Goal: Task Accomplishment & Management: Complete application form

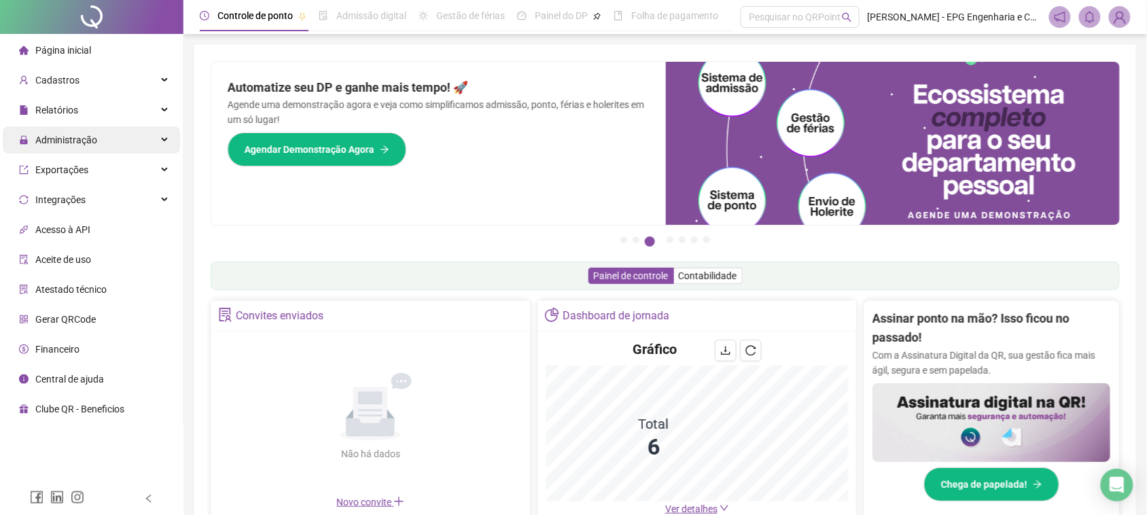
click at [58, 143] on span "Administração" at bounding box center [66, 140] width 62 height 11
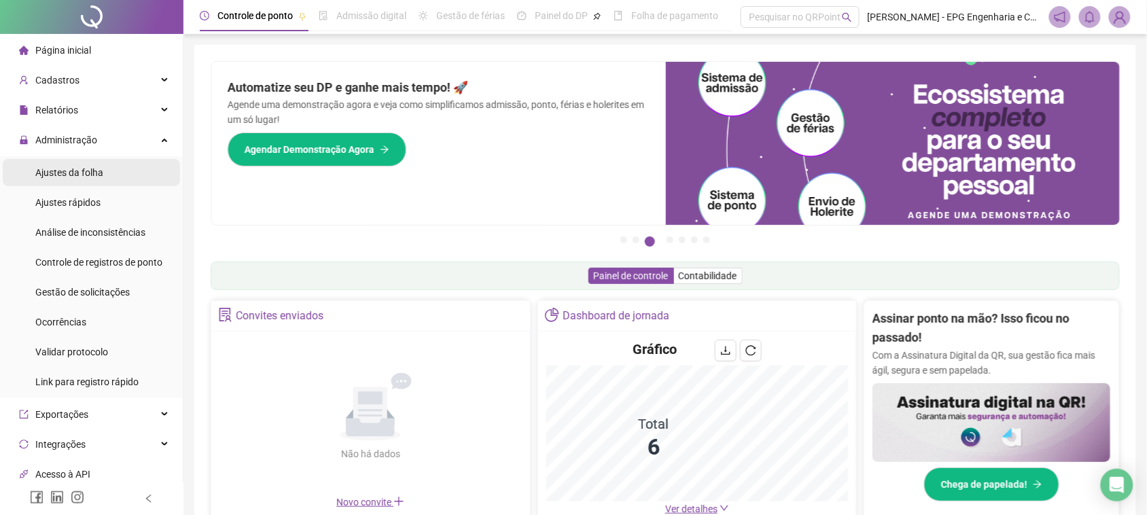
click at [75, 177] on span "Ajustes da folha" at bounding box center [69, 172] width 68 height 11
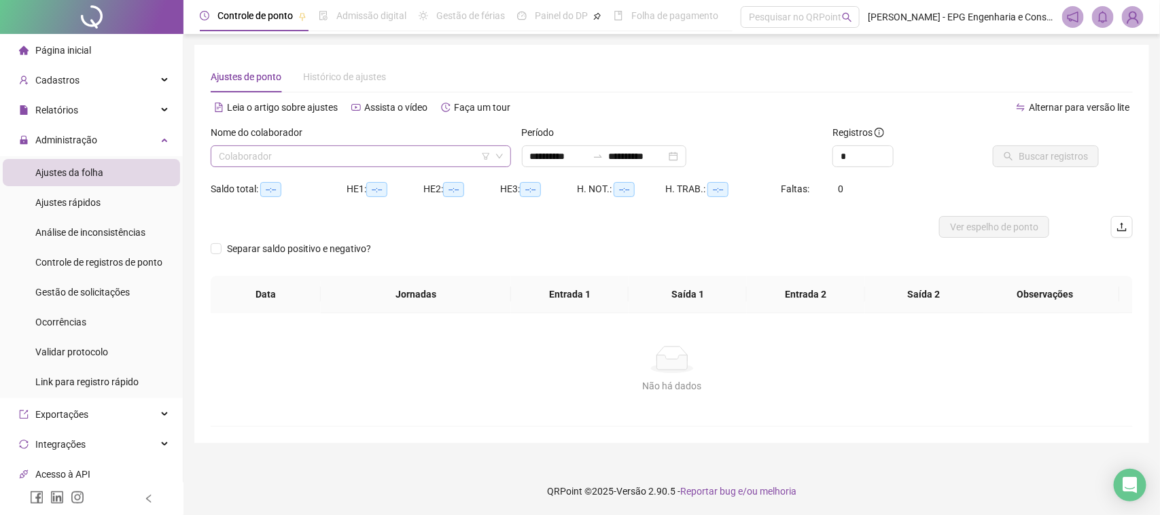
type input "**********"
click at [317, 158] on input "search" at bounding box center [355, 156] width 272 height 20
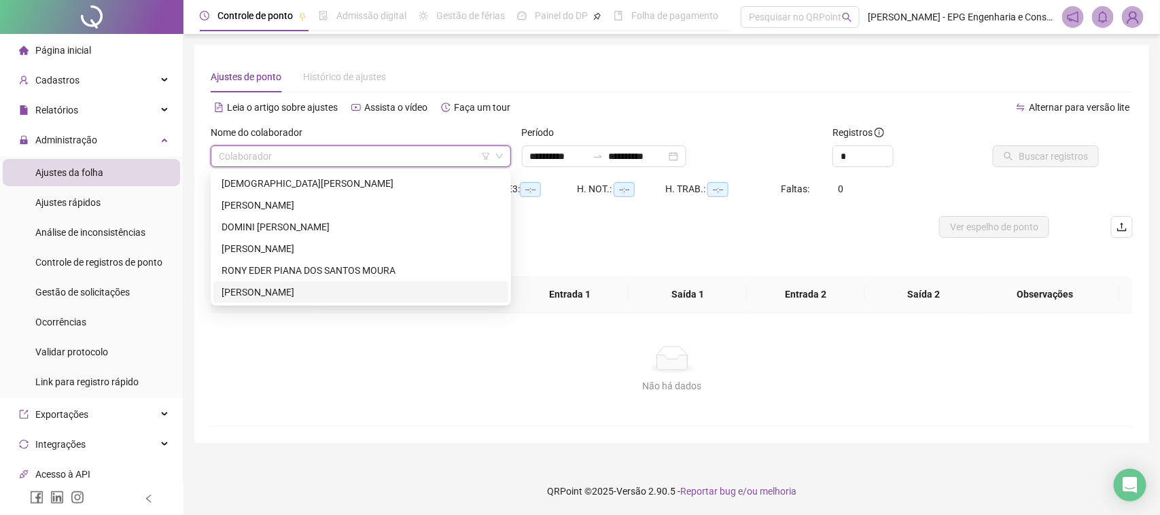
click at [318, 287] on div "[PERSON_NAME]" at bounding box center [361, 292] width 279 height 15
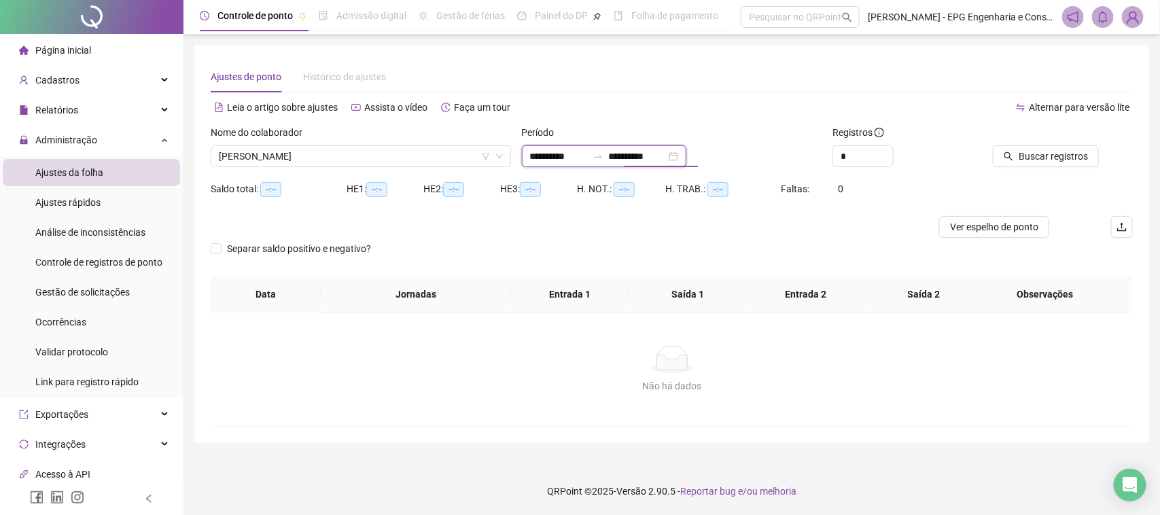
click at [666, 158] on input "**********" at bounding box center [637, 156] width 57 height 15
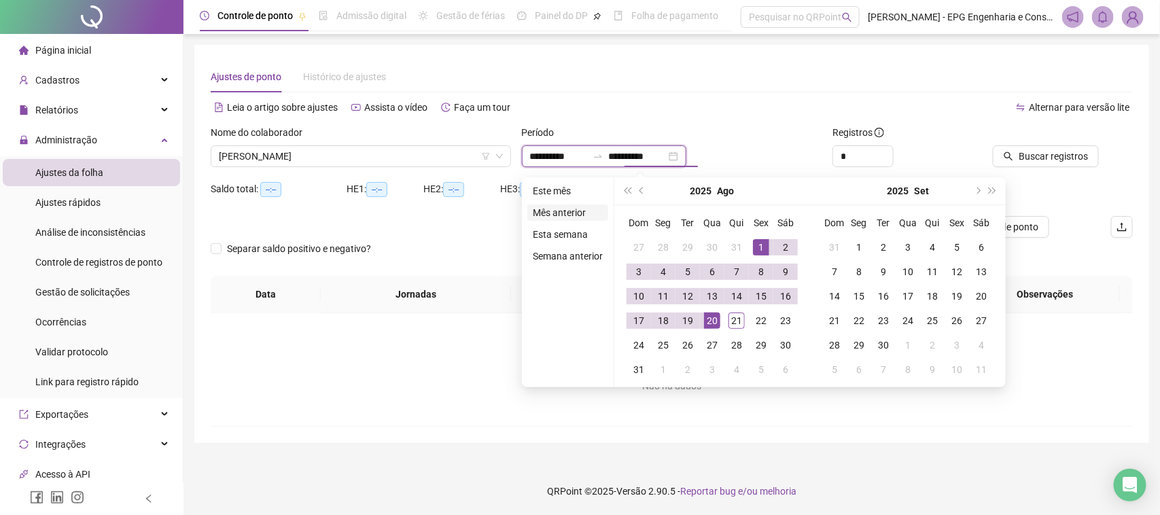
type input "**********"
click at [568, 194] on li "Este mês" at bounding box center [568, 191] width 81 height 16
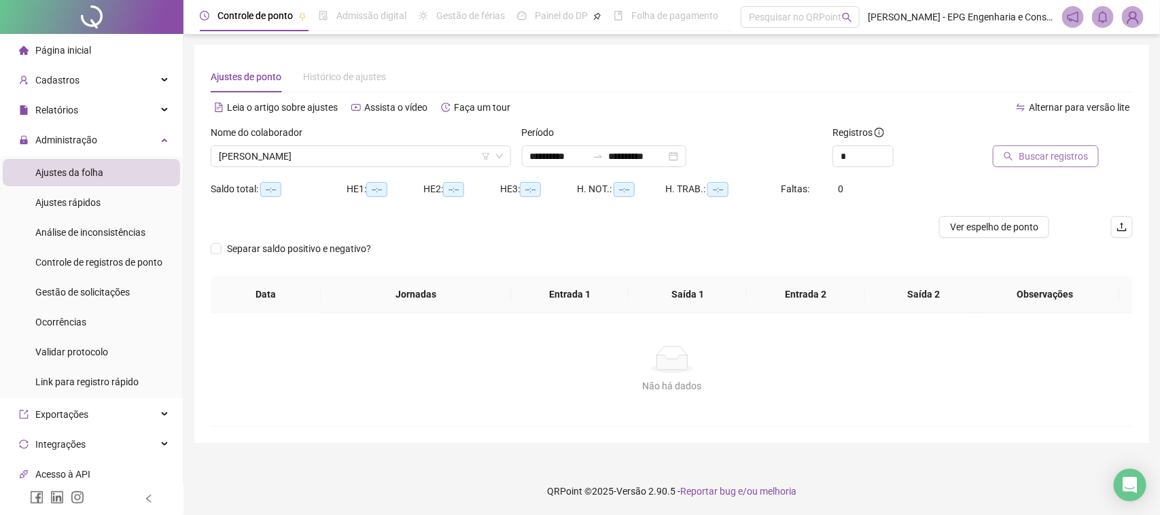
click at [1061, 158] on span "Buscar registros" at bounding box center [1053, 156] width 69 height 15
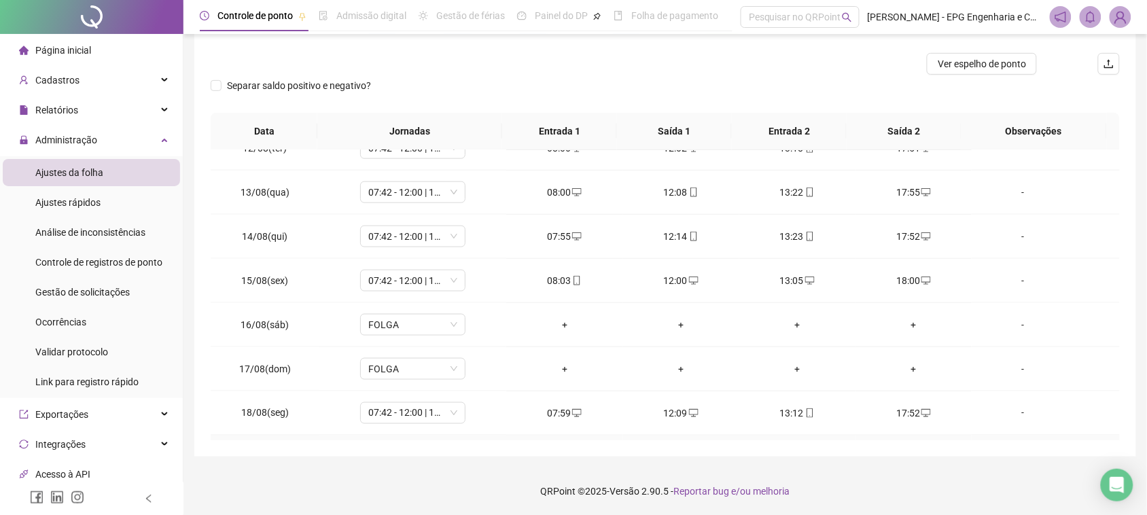
scroll to position [640, 0]
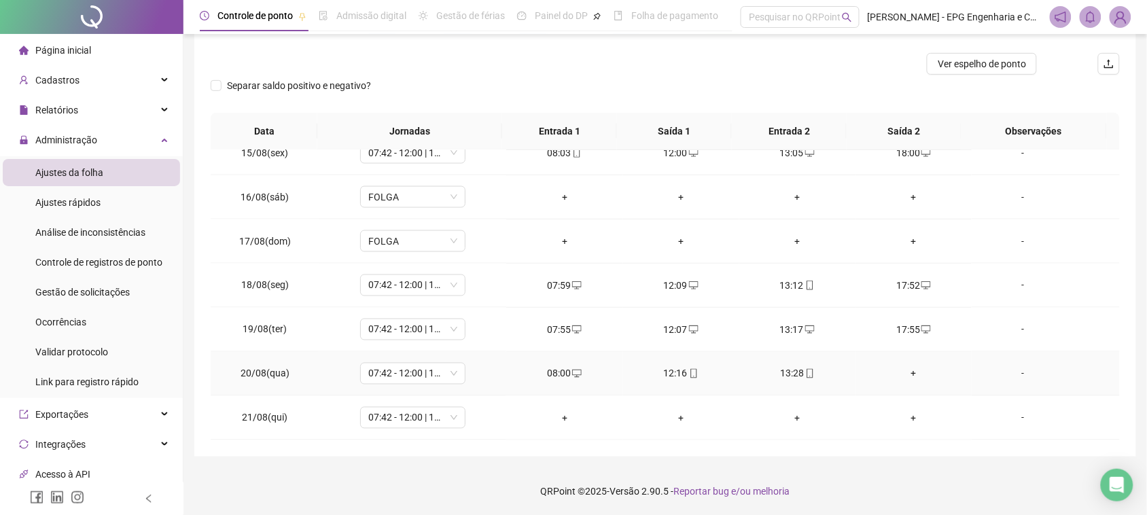
click at [906, 375] on div "+" at bounding box center [914, 373] width 94 height 15
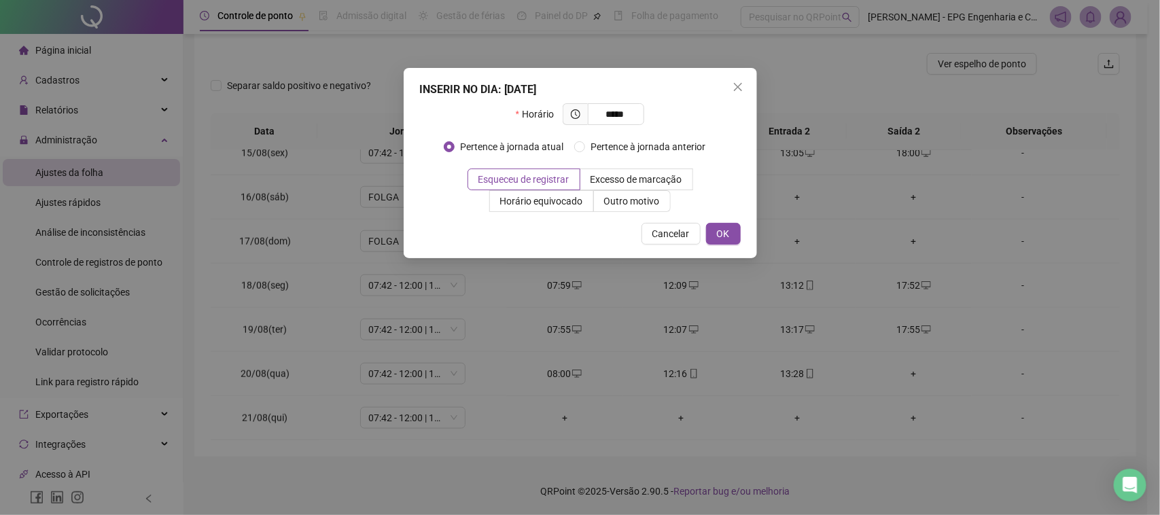
type input "*****"
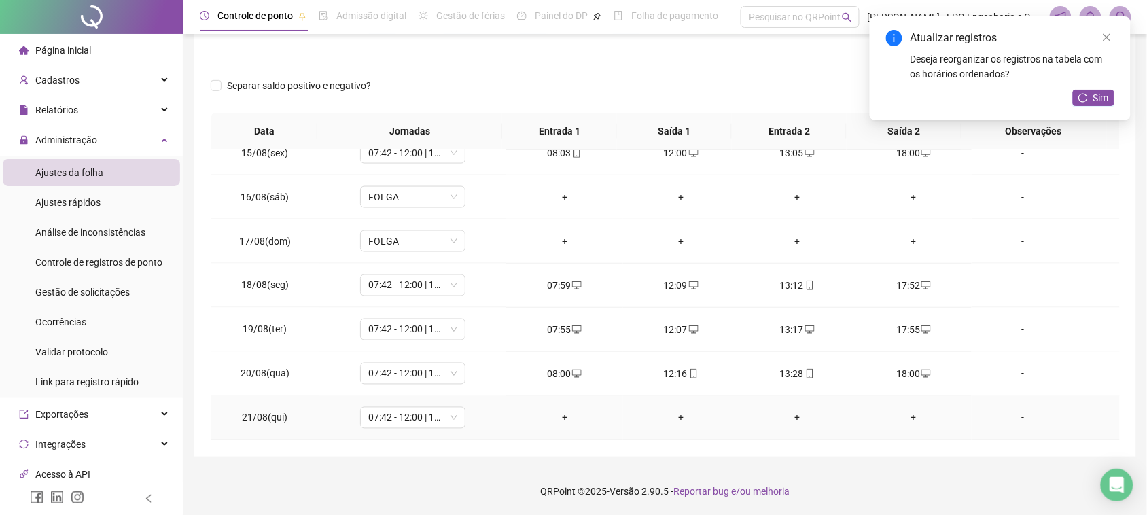
click at [562, 423] on div "+" at bounding box center [564, 418] width 94 height 15
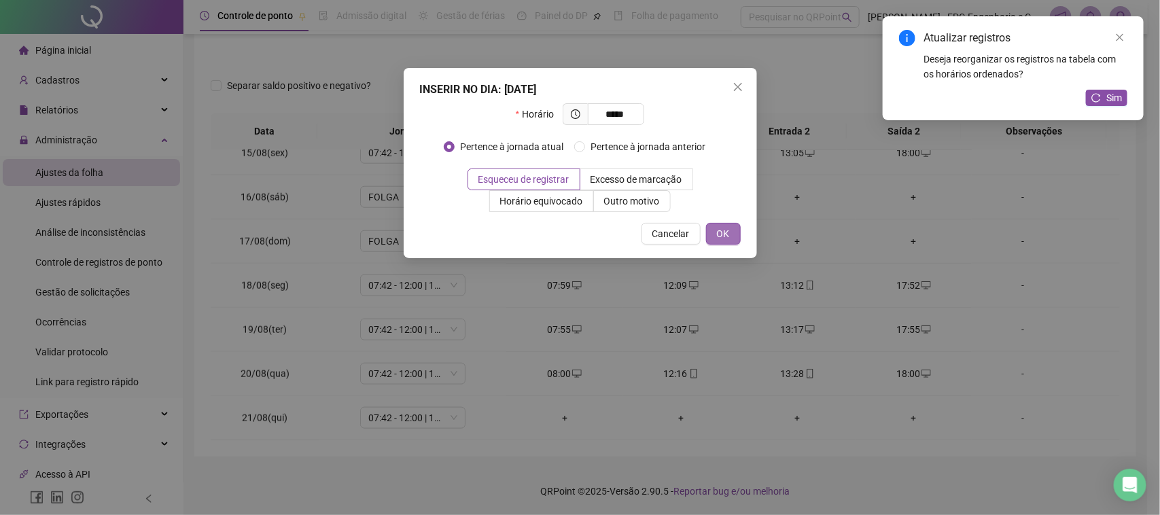
type input "*****"
click at [726, 229] on span "OK" at bounding box center [723, 233] width 13 height 15
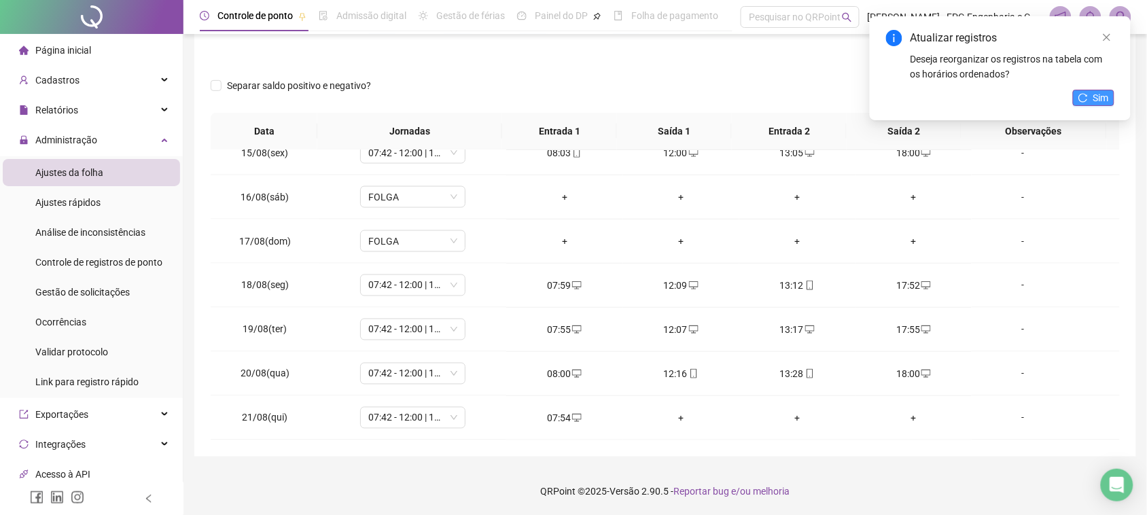
click at [1103, 97] on span "Sim" at bounding box center [1102, 97] width 16 height 15
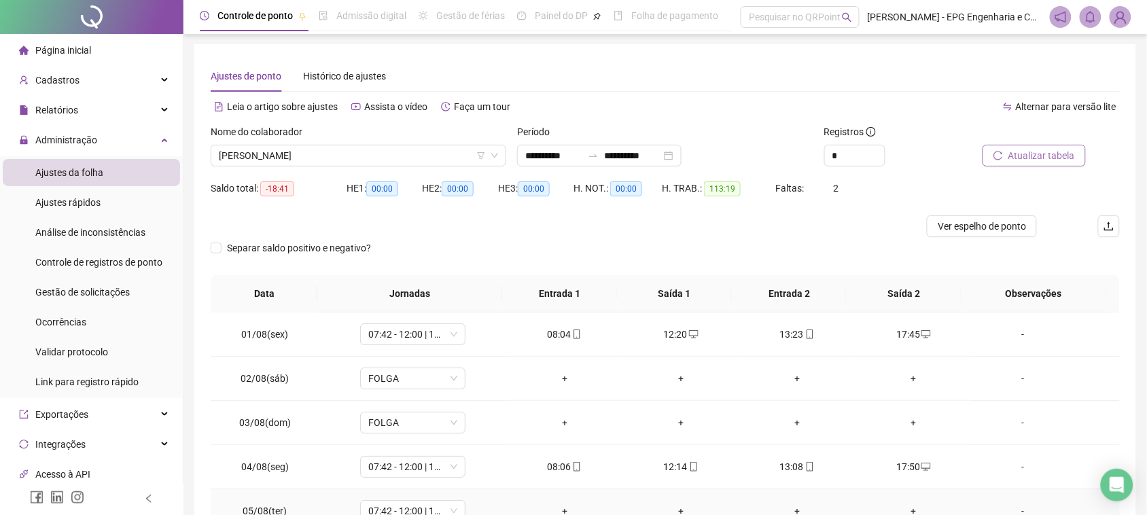
scroll to position [0, 0]
click at [422, 152] on span "[PERSON_NAME]" at bounding box center [358, 156] width 279 height 20
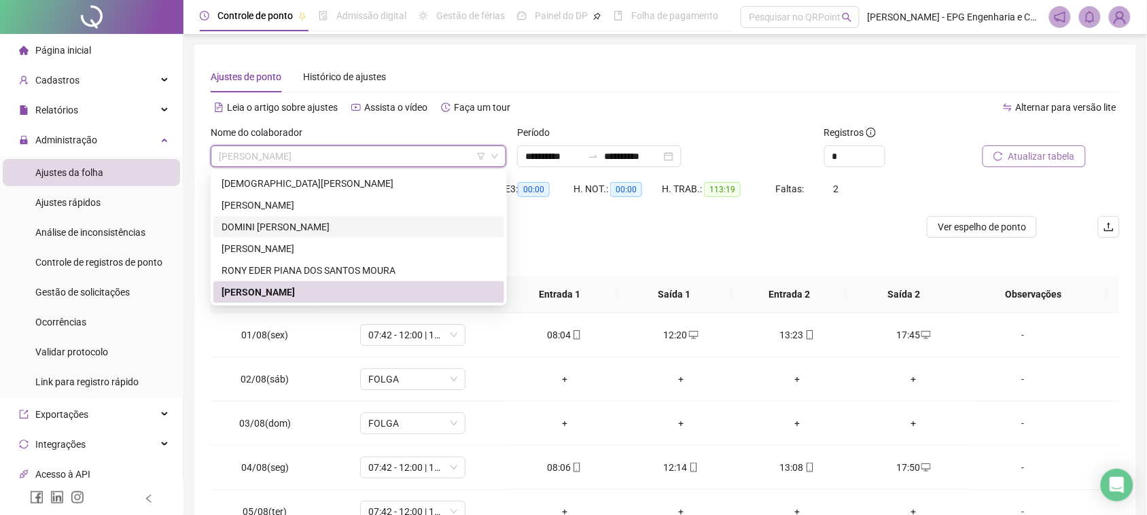
click at [318, 226] on div "DOMINI [PERSON_NAME]" at bounding box center [359, 227] width 275 height 15
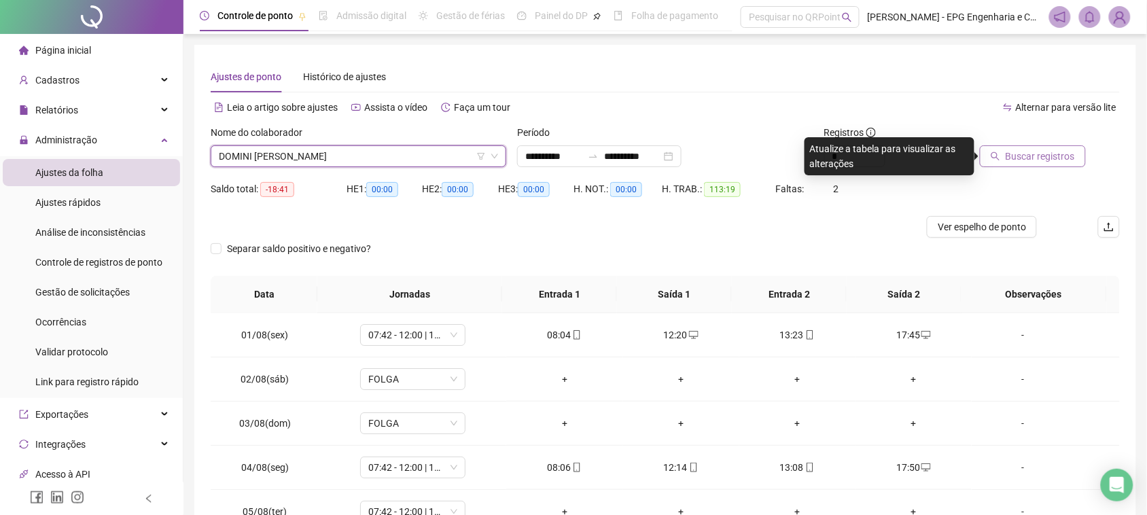
click at [1016, 150] on span "Buscar registros" at bounding box center [1040, 156] width 69 height 15
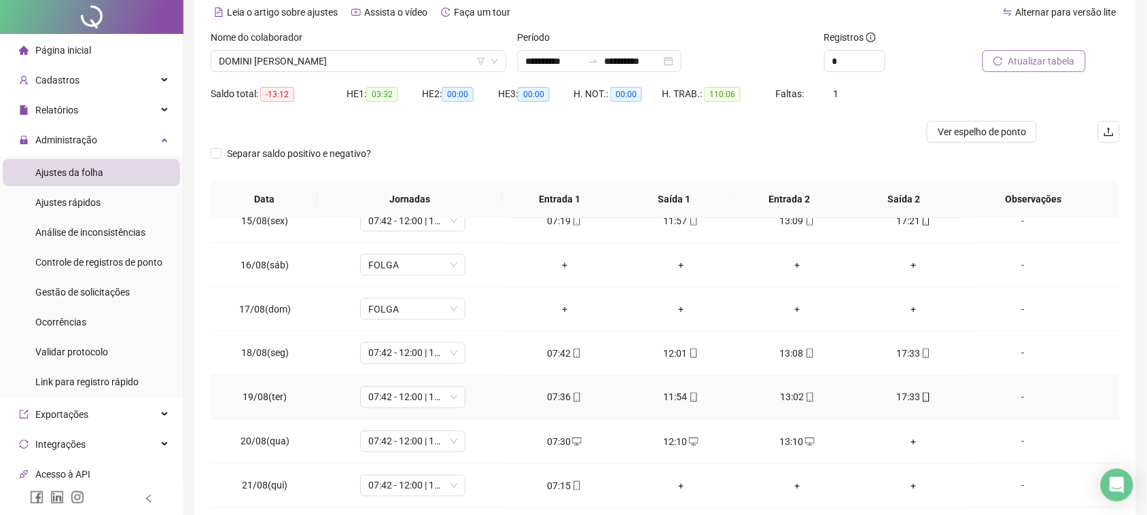
scroll to position [163, 0]
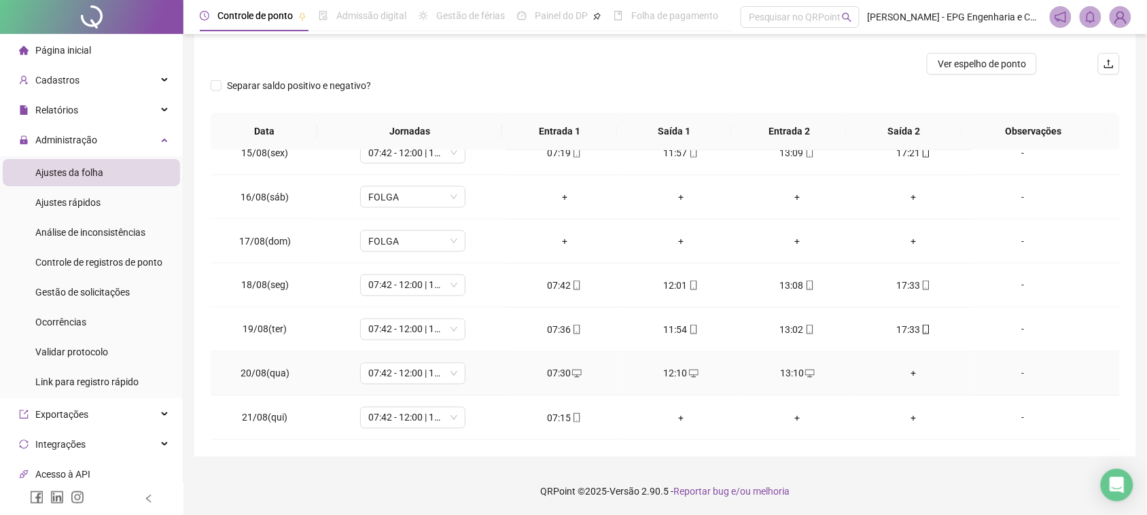
click at [907, 370] on div "+" at bounding box center [914, 373] width 94 height 15
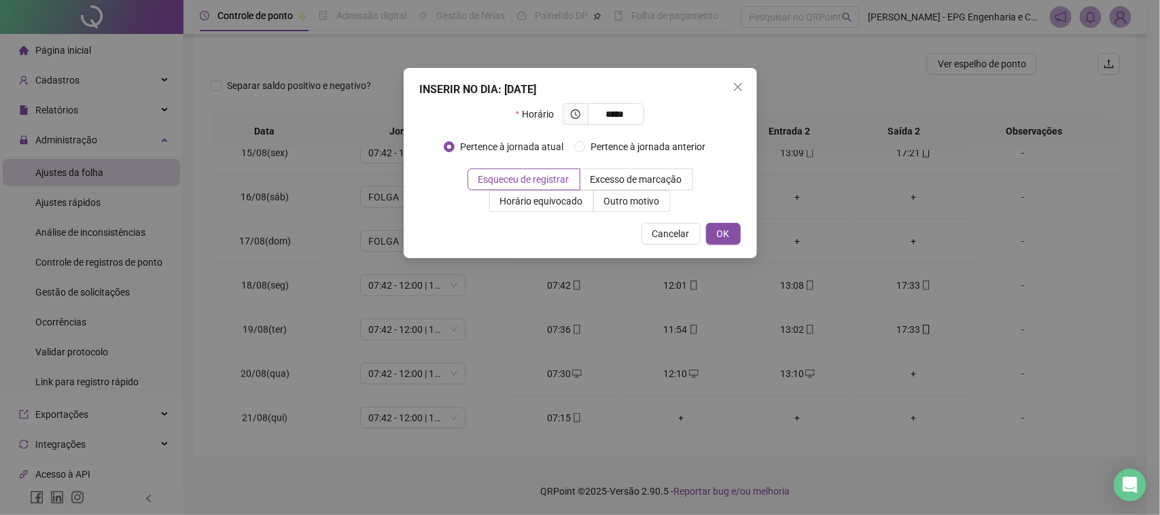
type input "*****"
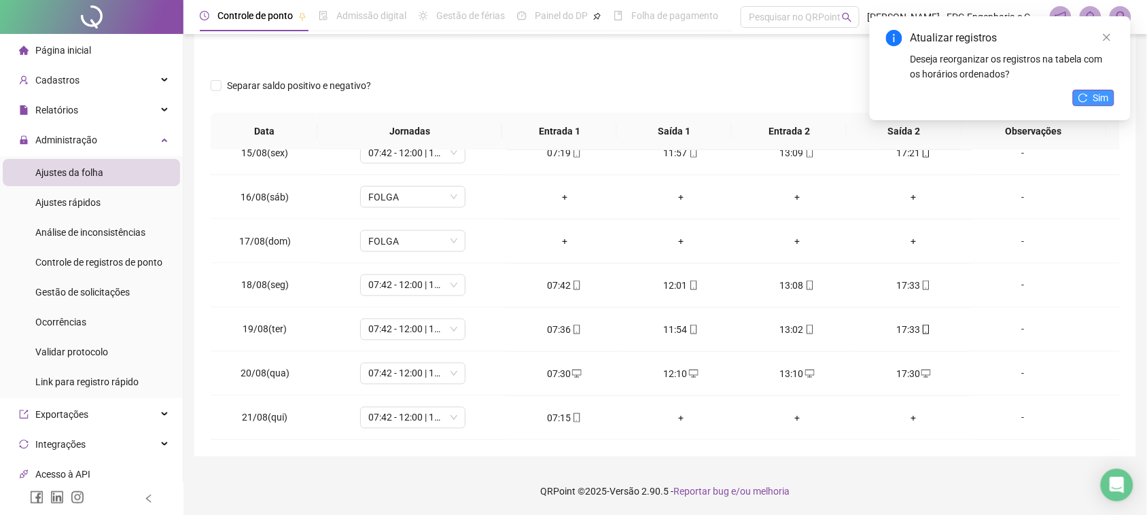
click at [1102, 99] on span "Sim" at bounding box center [1102, 97] width 16 height 15
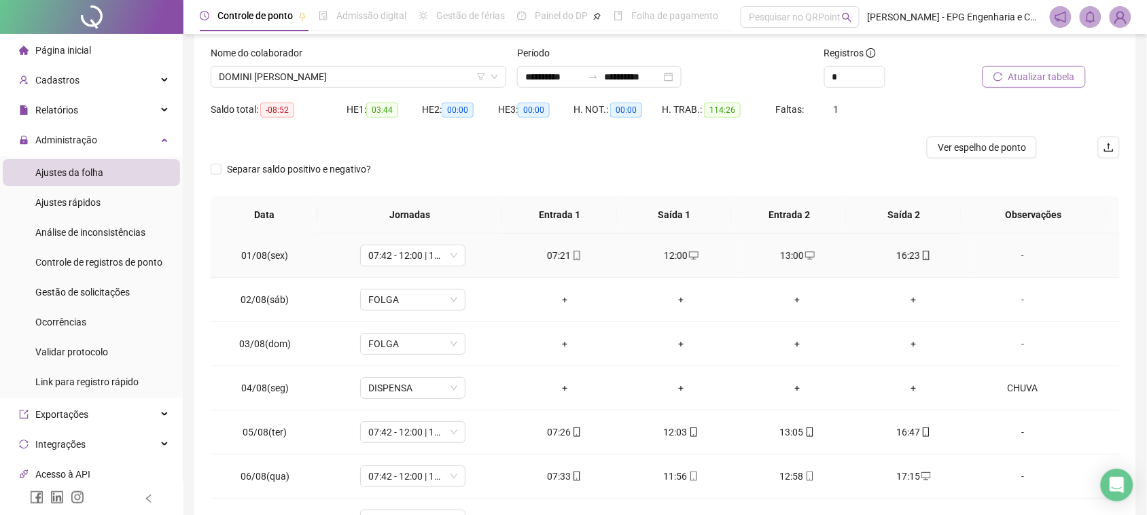
scroll to position [0, 0]
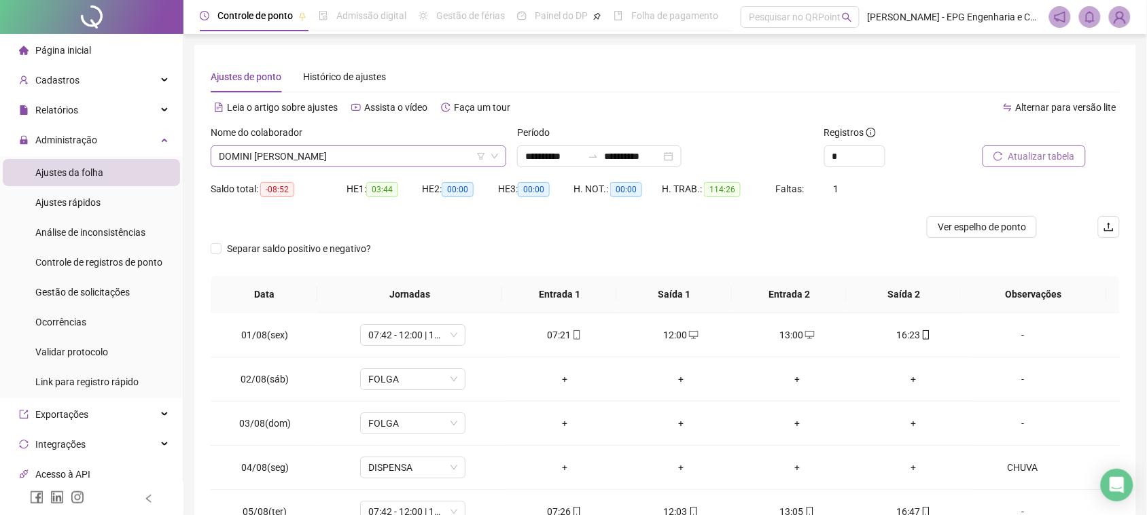
click at [415, 150] on span "DOMINI [PERSON_NAME]" at bounding box center [358, 156] width 279 height 20
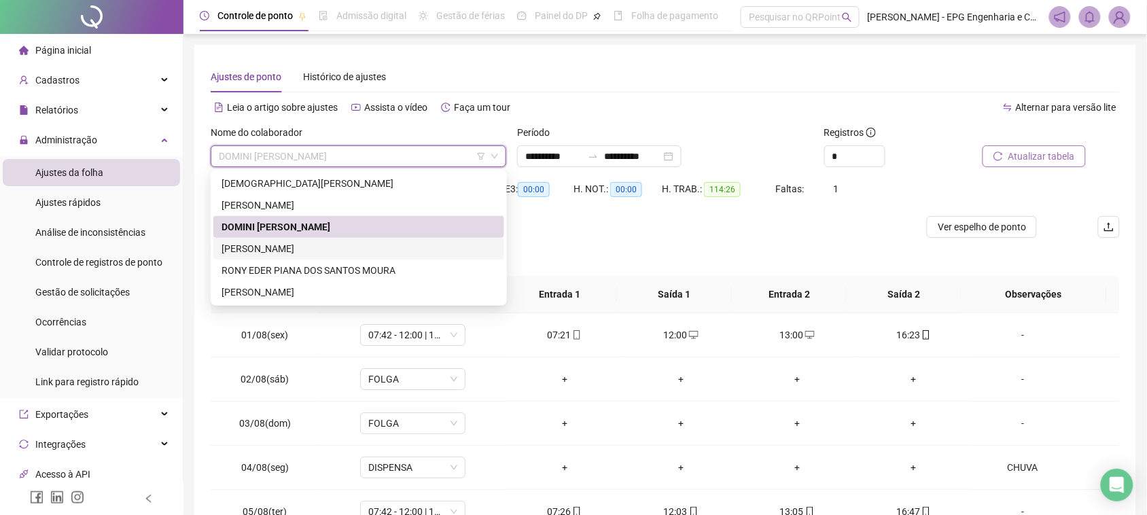
click at [301, 241] on div "[PERSON_NAME]" at bounding box center [359, 248] width 275 height 15
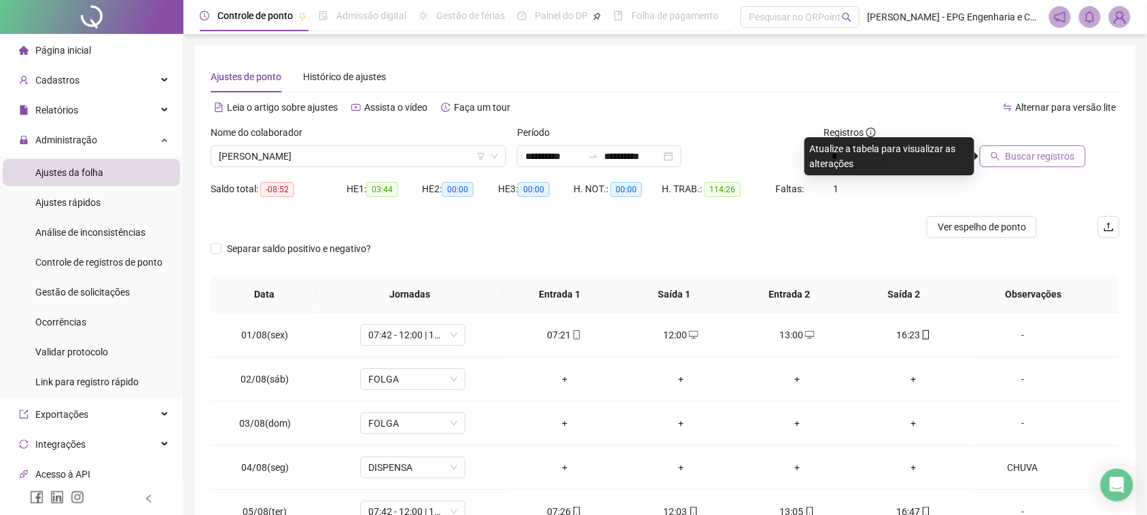
click at [1049, 158] on span "Buscar registros" at bounding box center [1040, 156] width 69 height 15
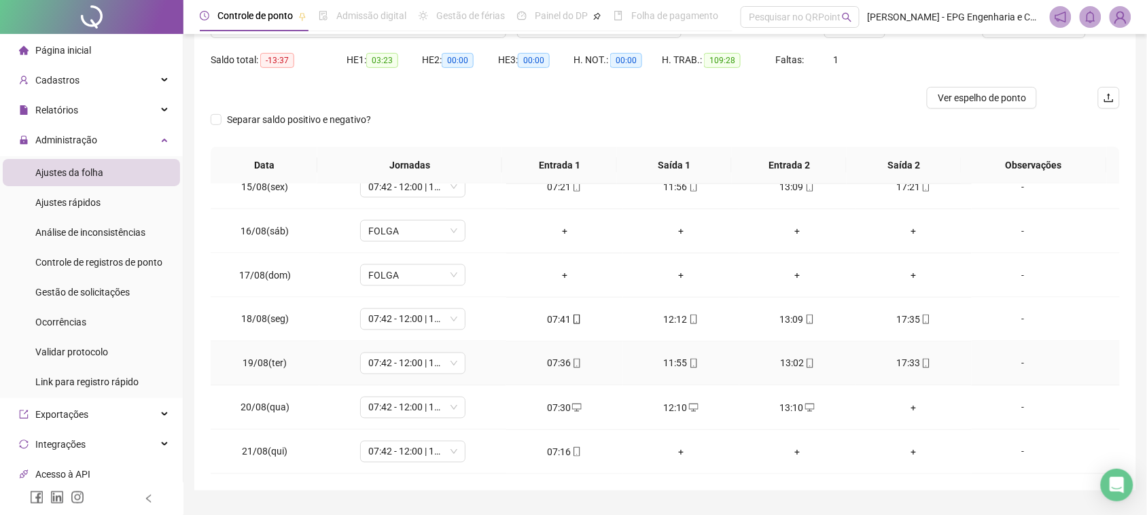
scroll to position [163, 0]
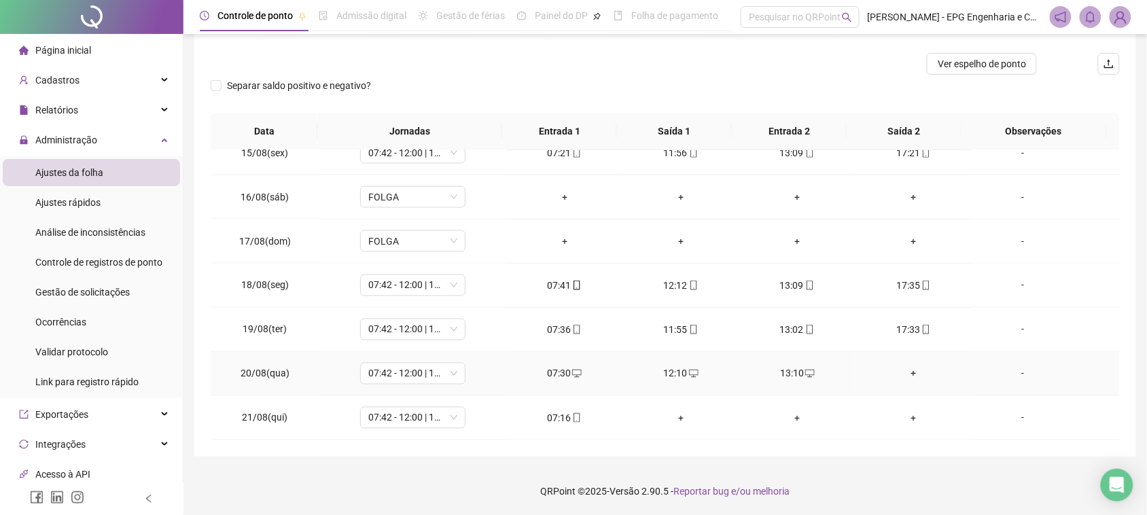
click at [901, 374] on div "+" at bounding box center [914, 373] width 94 height 15
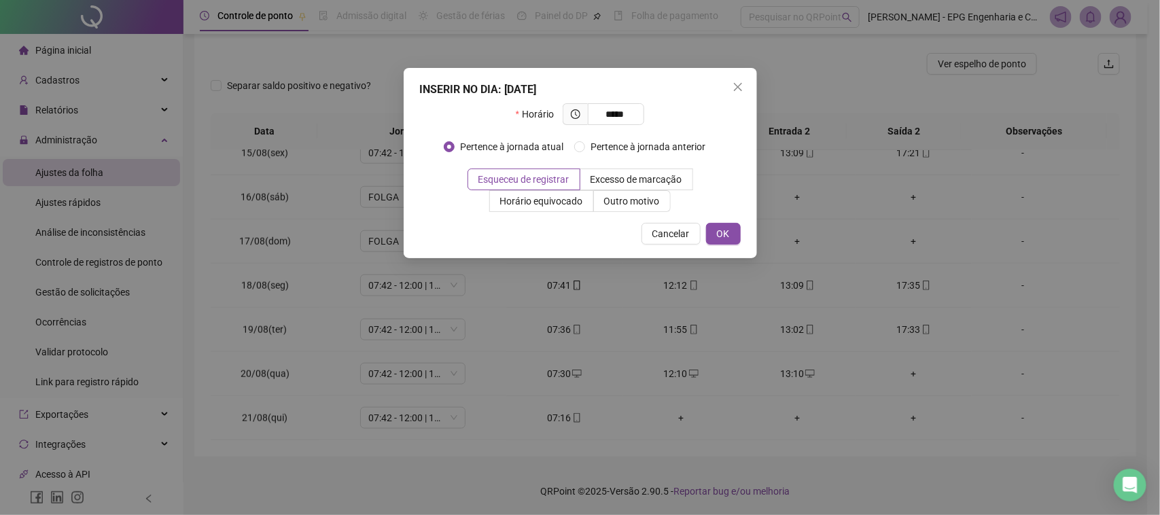
type input "*****"
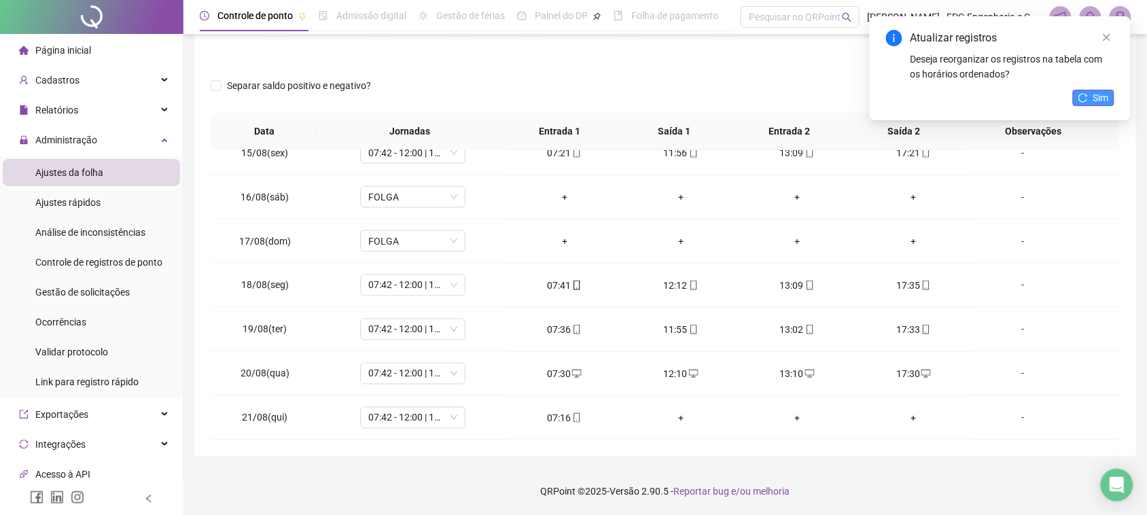
click at [1088, 99] on icon "reload" at bounding box center [1083, 97] width 9 height 9
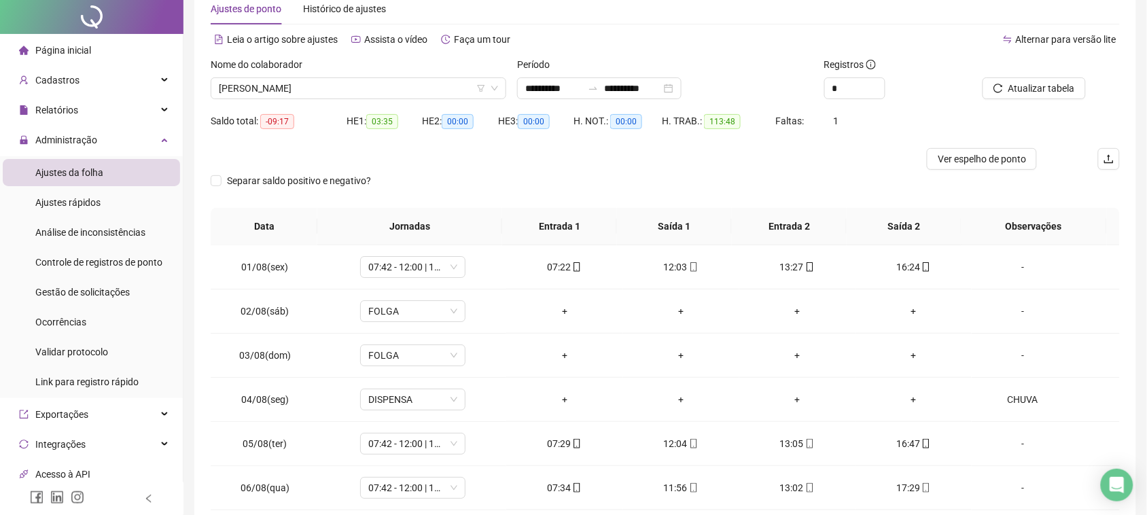
scroll to position [0, 0]
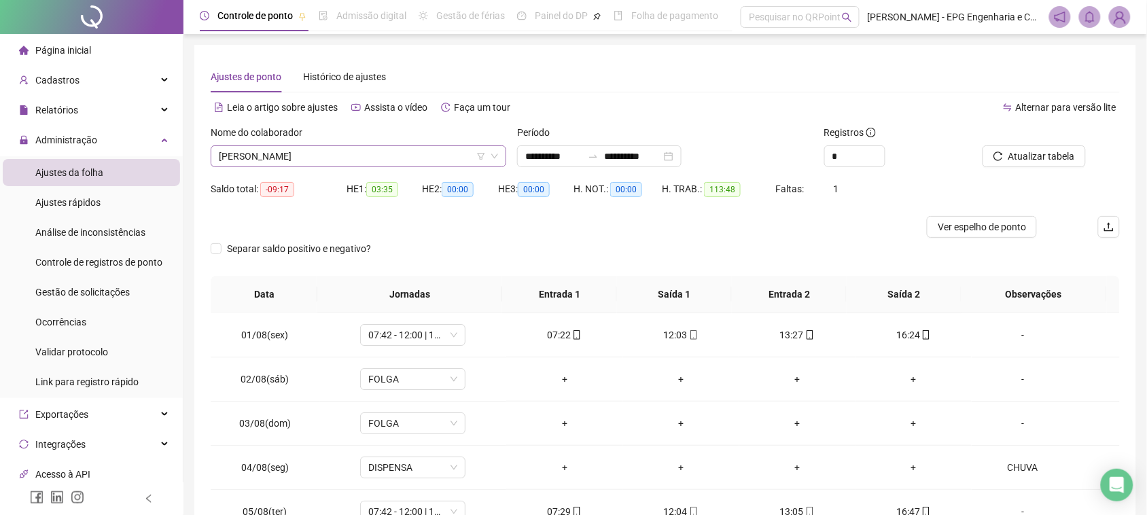
click at [362, 158] on span "[PERSON_NAME]" at bounding box center [358, 156] width 279 height 20
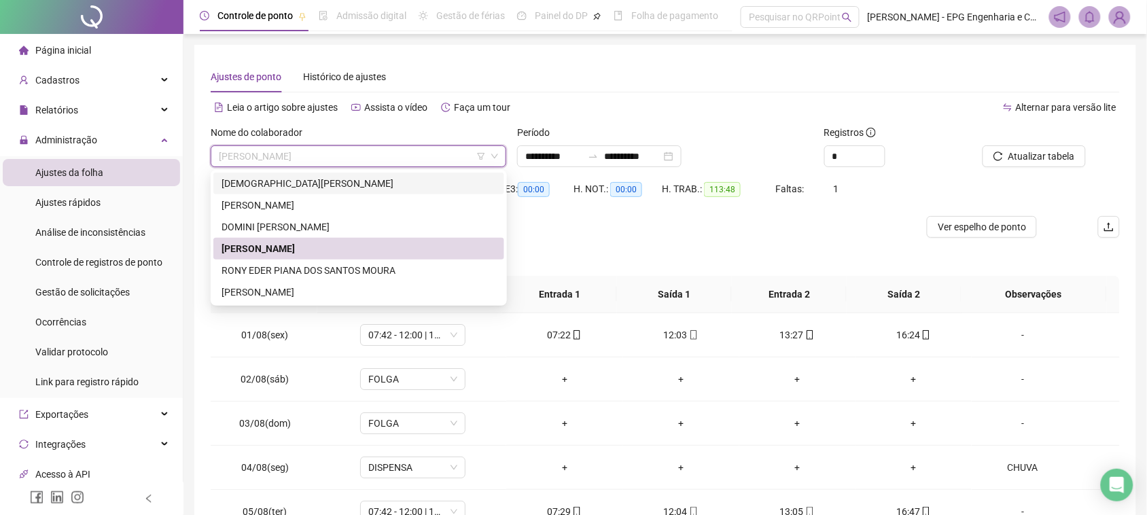
click at [327, 185] on div "[DEMOGRAPHIC_DATA][PERSON_NAME]" at bounding box center [359, 183] width 275 height 15
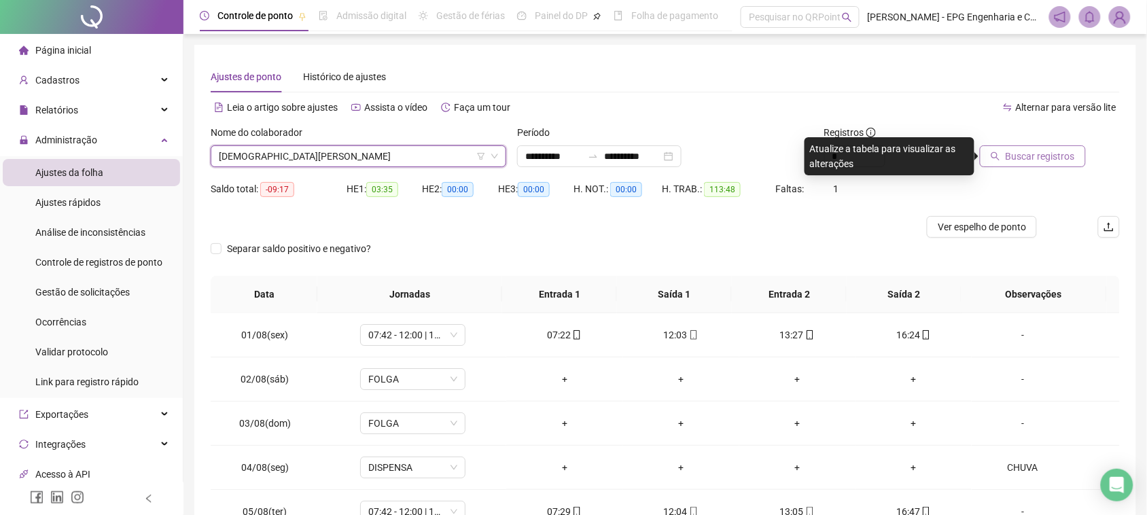
click at [1027, 145] on button "Buscar registros" at bounding box center [1033, 156] width 106 height 22
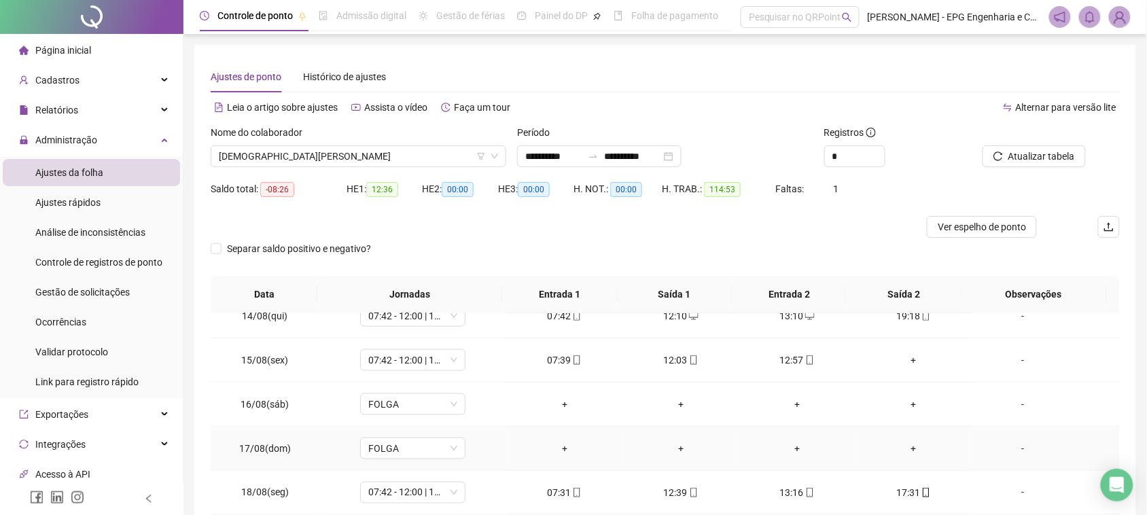
scroll to position [555, 0]
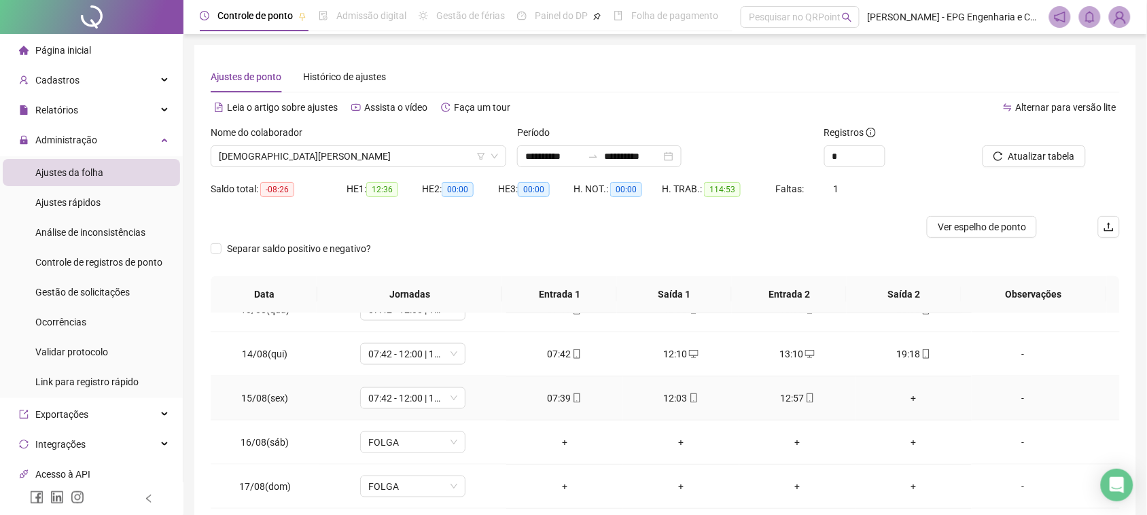
click at [905, 398] on div "+" at bounding box center [914, 398] width 94 height 15
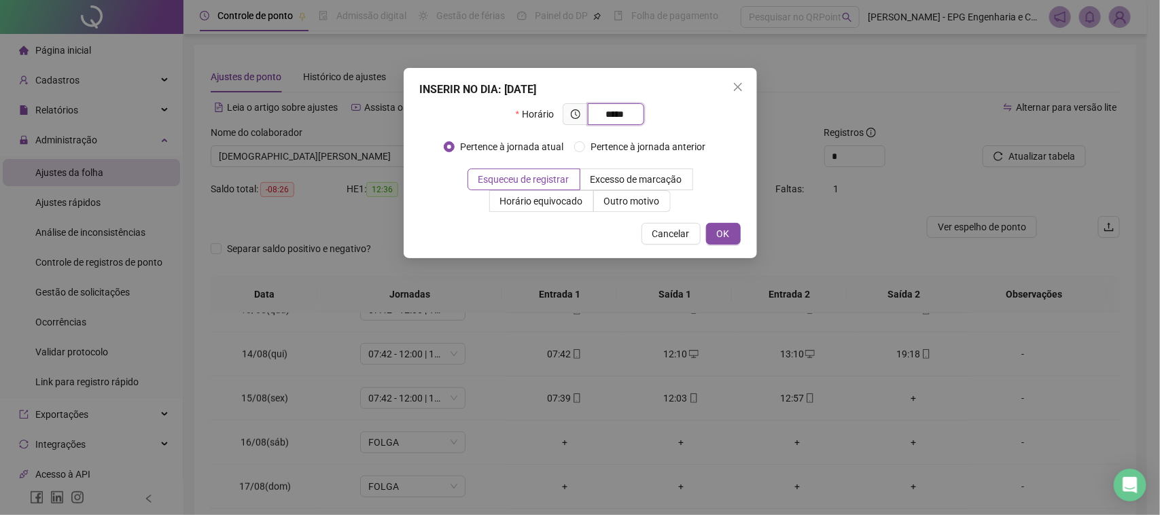
type input "*****"
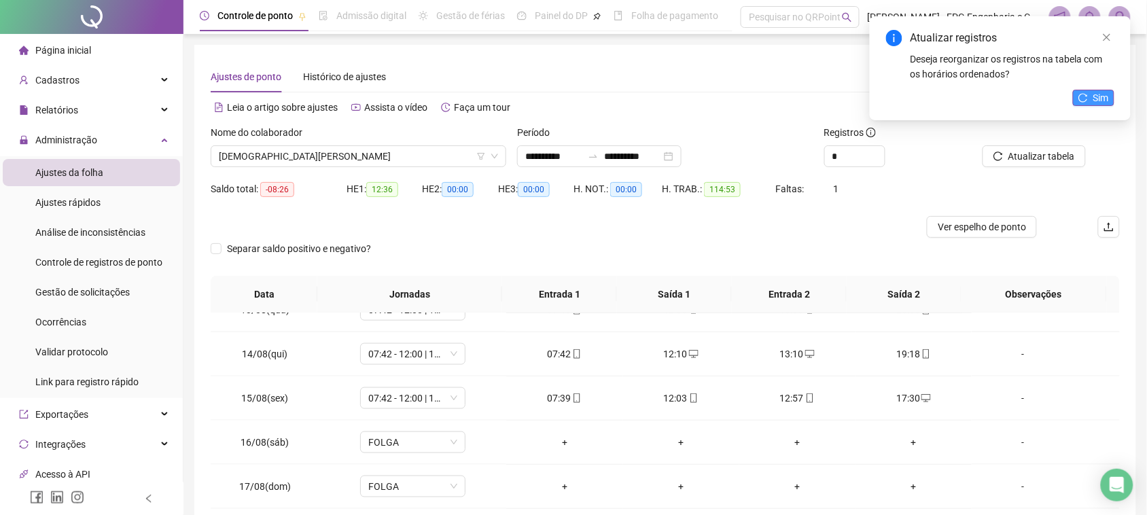
click at [1088, 103] on button "Sim" at bounding box center [1093, 98] width 41 height 16
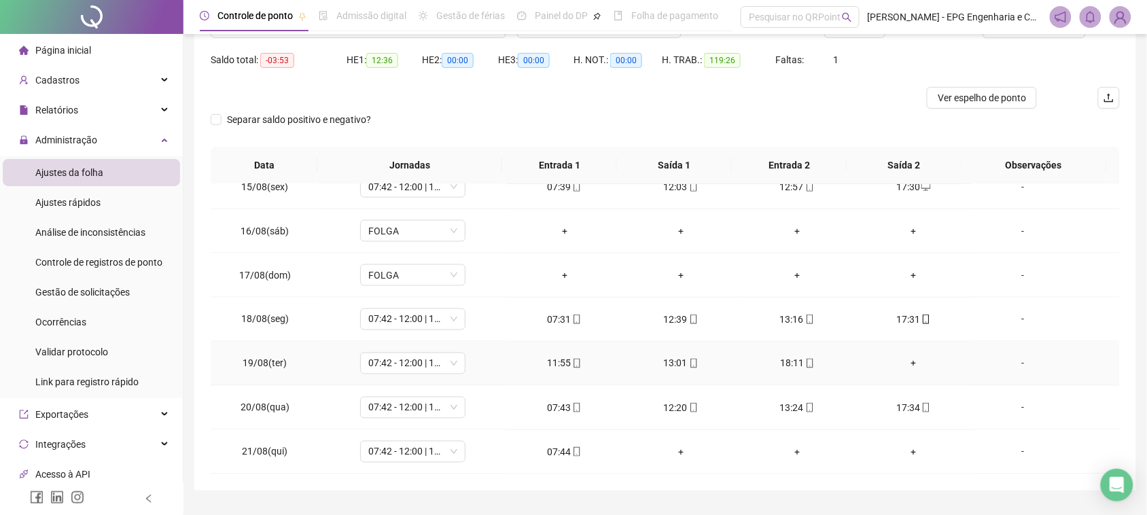
scroll to position [163, 0]
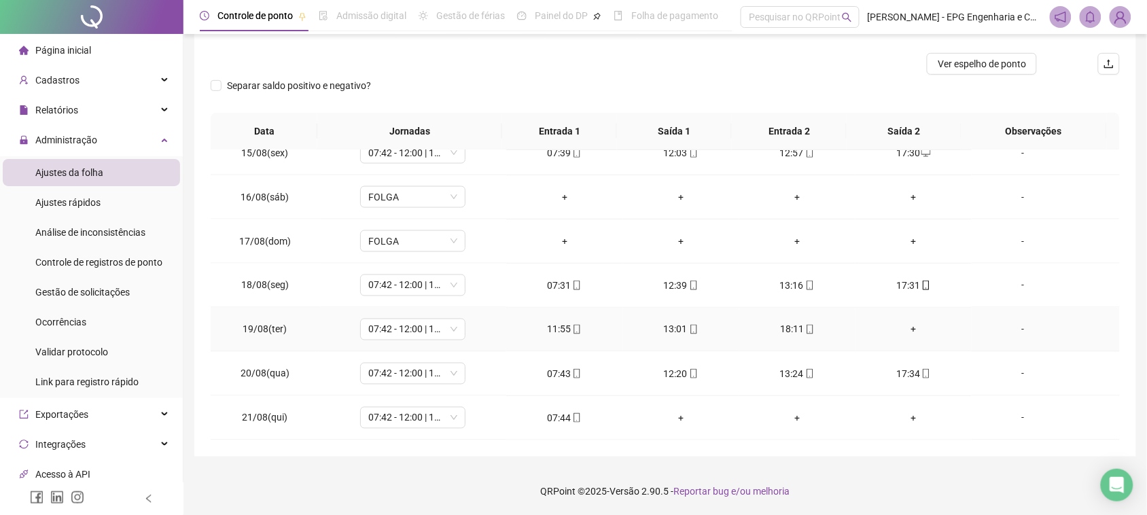
click at [898, 327] on div "+" at bounding box center [914, 329] width 94 height 15
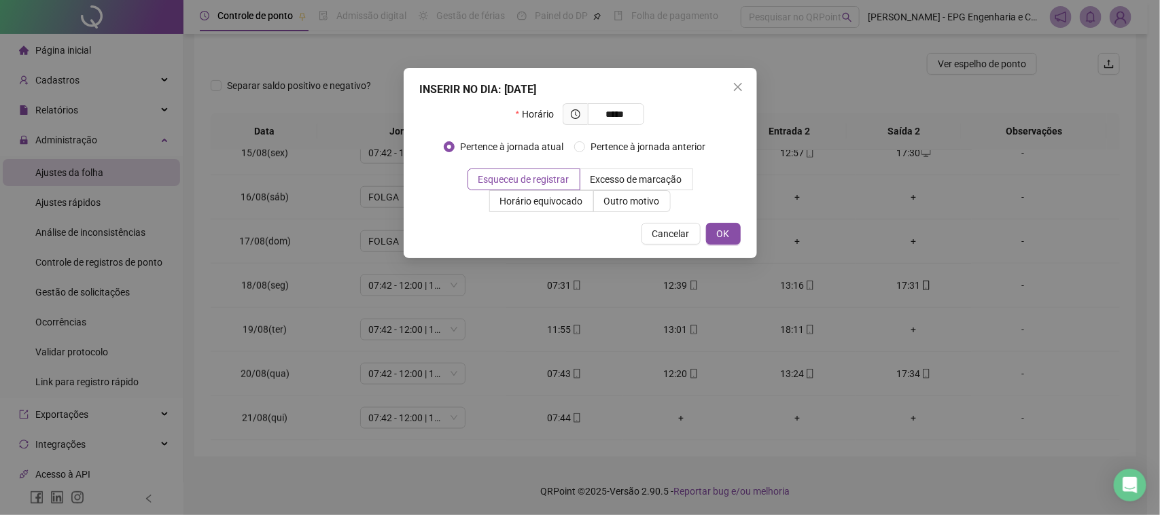
type input "*****"
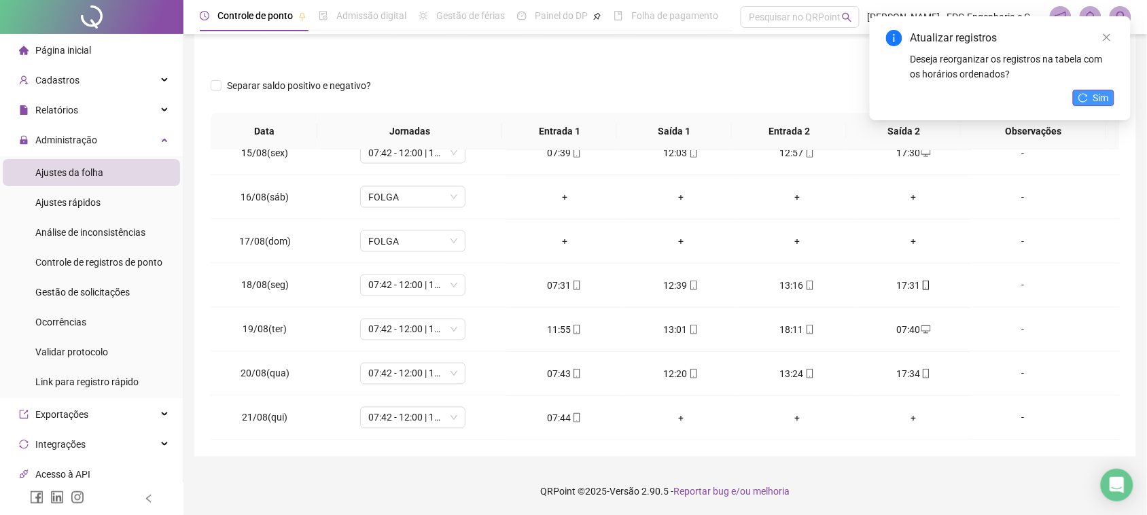
click at [1101, 95] on span "Sim" at bounding box center [1102, 97] width 16 height 15
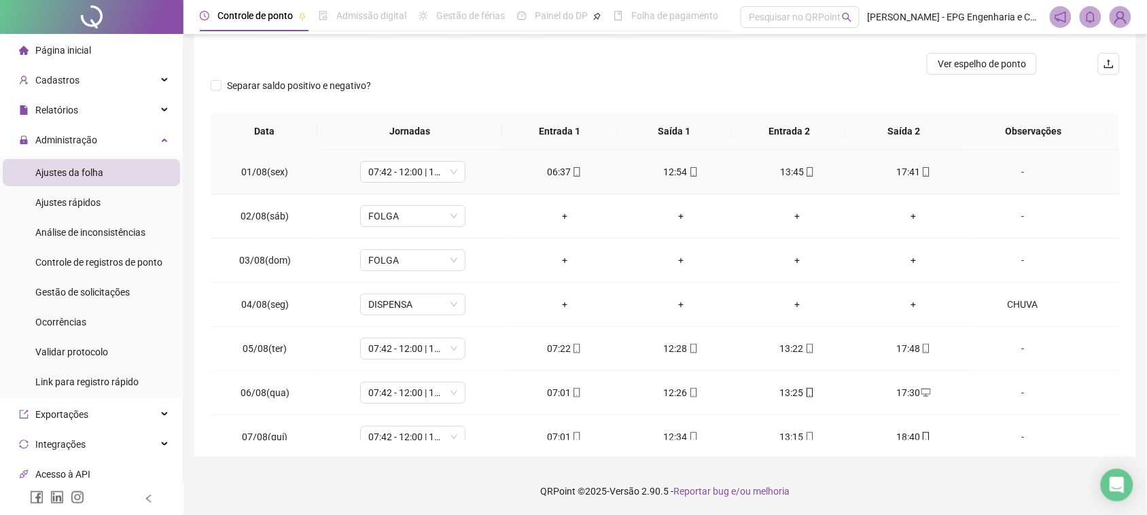
scroll to position [0, 0]
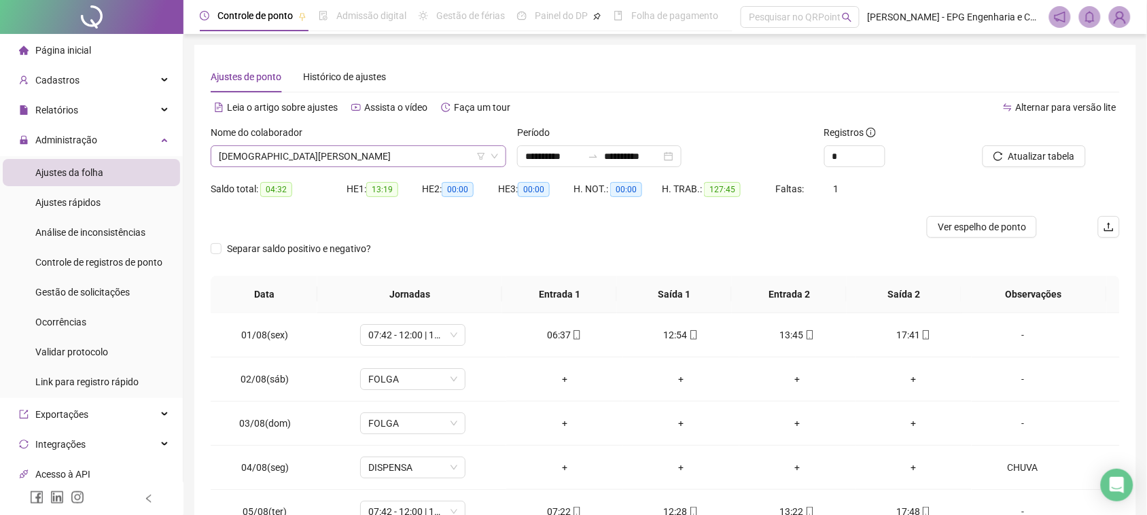
click at [412, 146] on span "[DEMOGRAPHIC_DATA][PERSON_NAME]" at bounding box center [358, 156] width 279 height 20
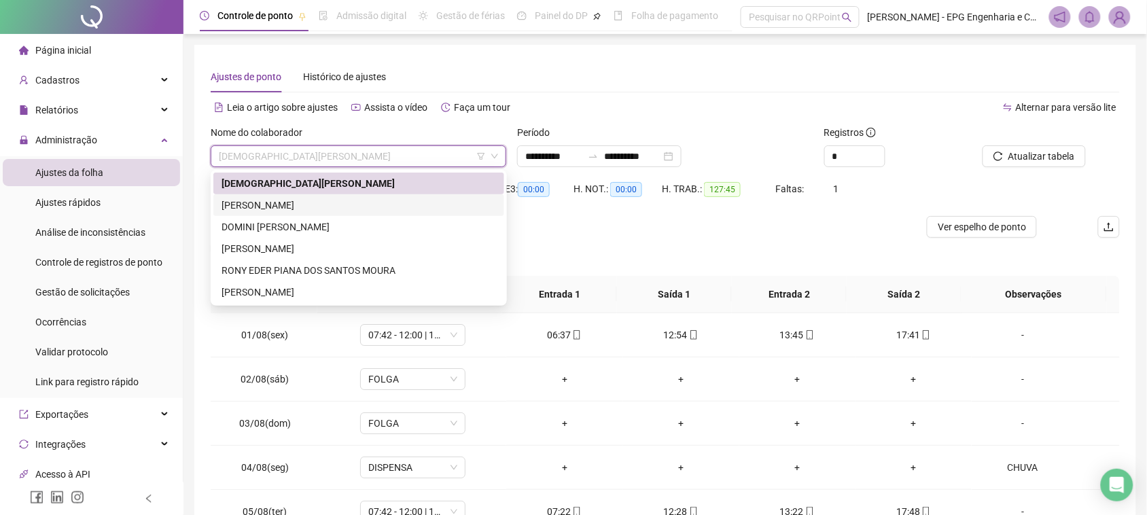
click at [326, 199] on div "[PERSON_NAME]" at bounding box center [359, 205] width 275 height 15
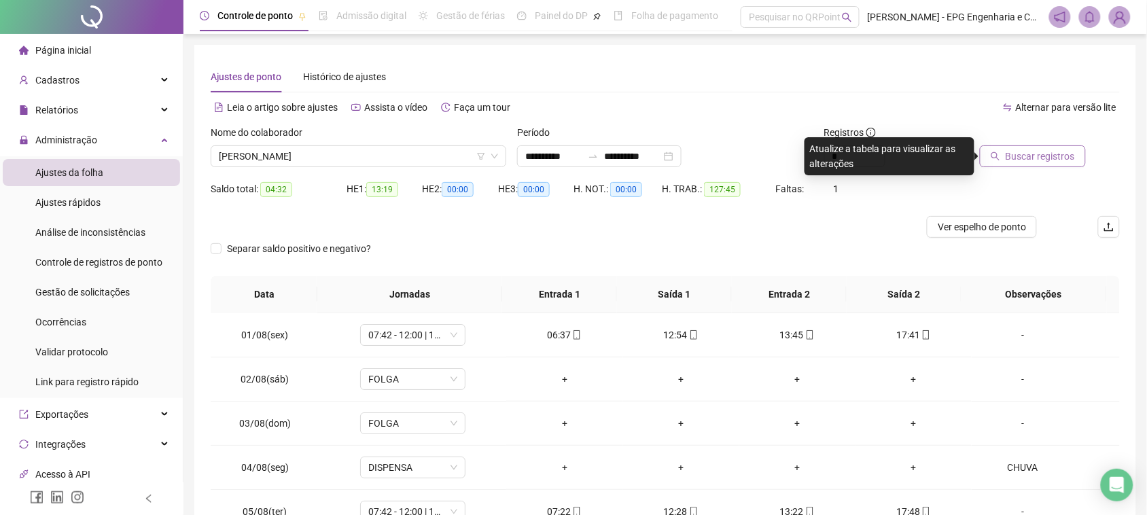
click at [994, 150] on button "Buscar registros" at bounding box center [1033, 156] width 106 height 22
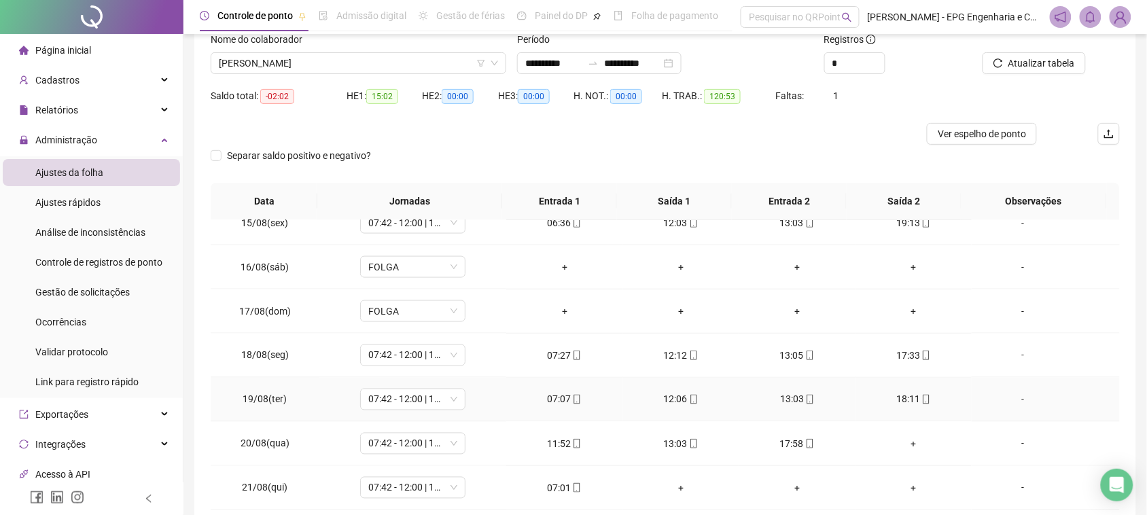
scroll to position [163, 0]
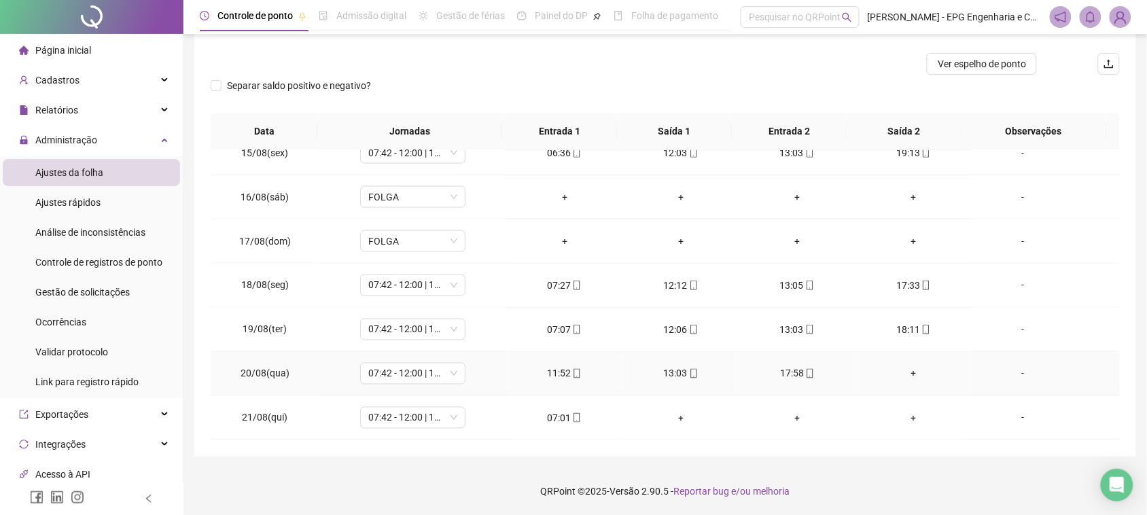
click at [907, 374] on div "+" at bounding box center [914, 373] width 94 height 15
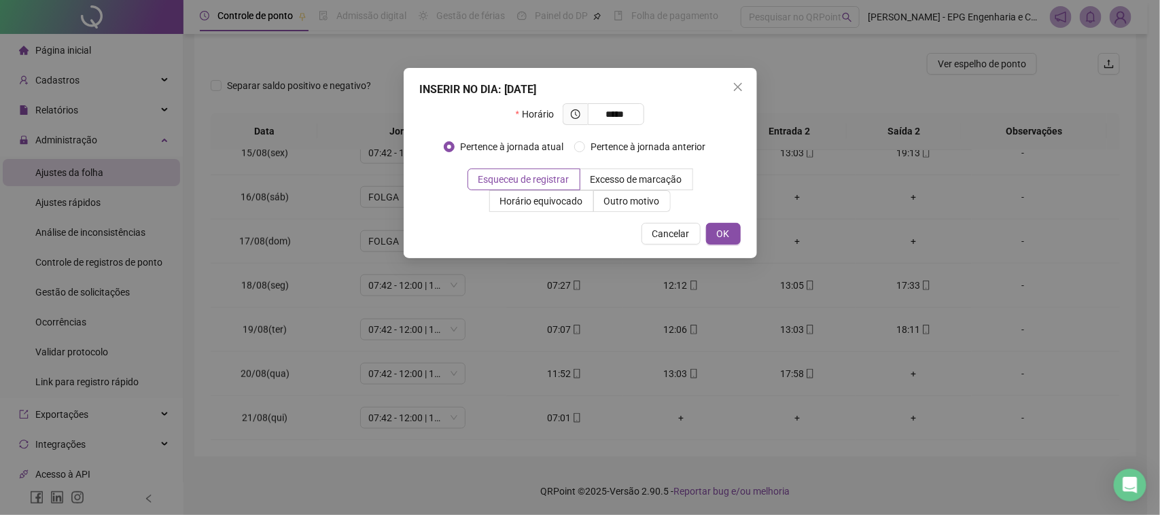
type input "*****"
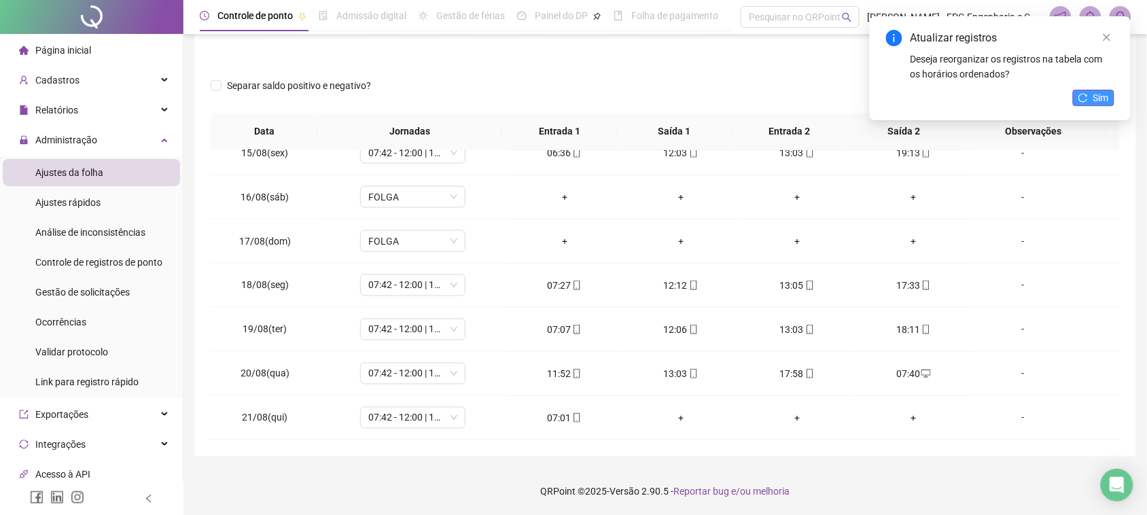
click at [1099, 97] on span "Sim" at bounding box center [1102, 97] width 16 height 15
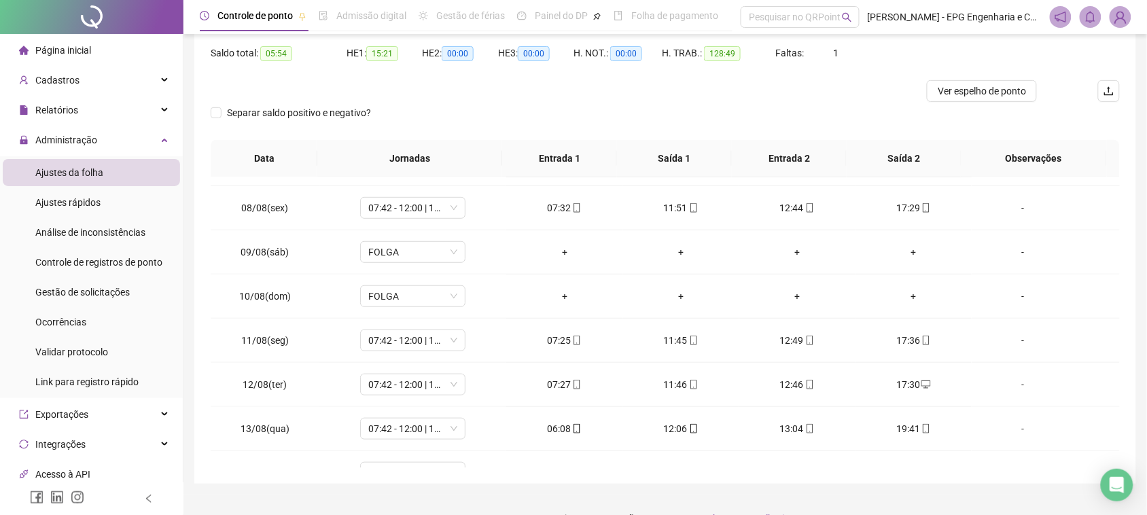
scroll to position [0, 0]
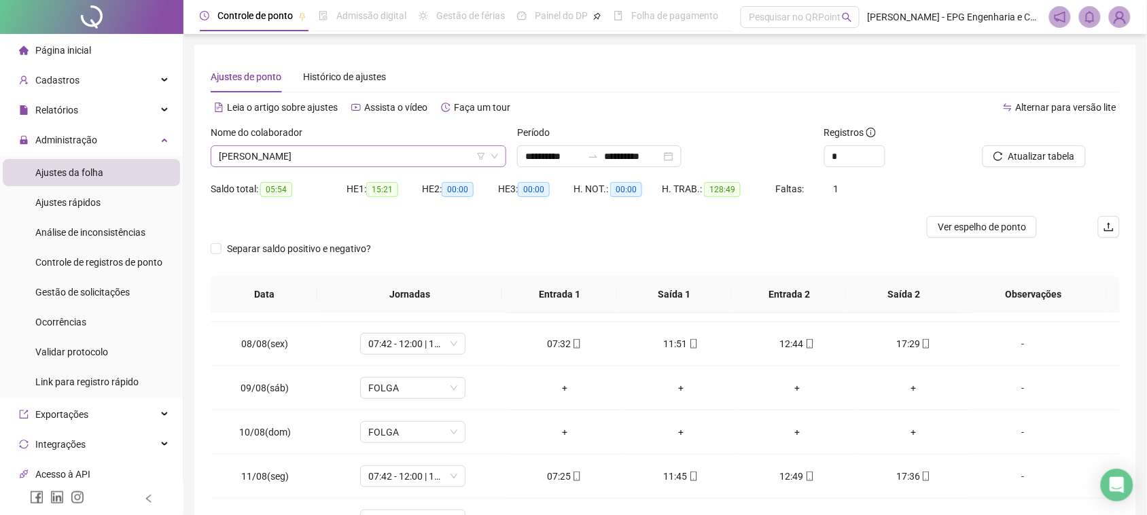
click at [311, 152] on span "[PERSON_NAME]" at bounding box center [358, 156] width 279 height 20
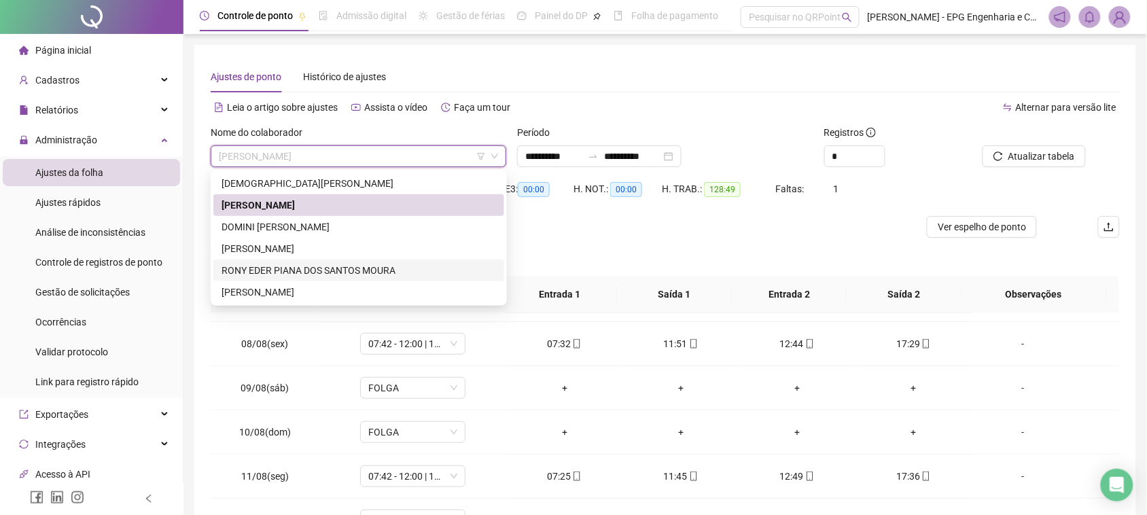
click at [330, 275] on div "RONY EDER PIANA DOS SANTOS MOURA" at bounding box center [359, 270] width 275 height 15
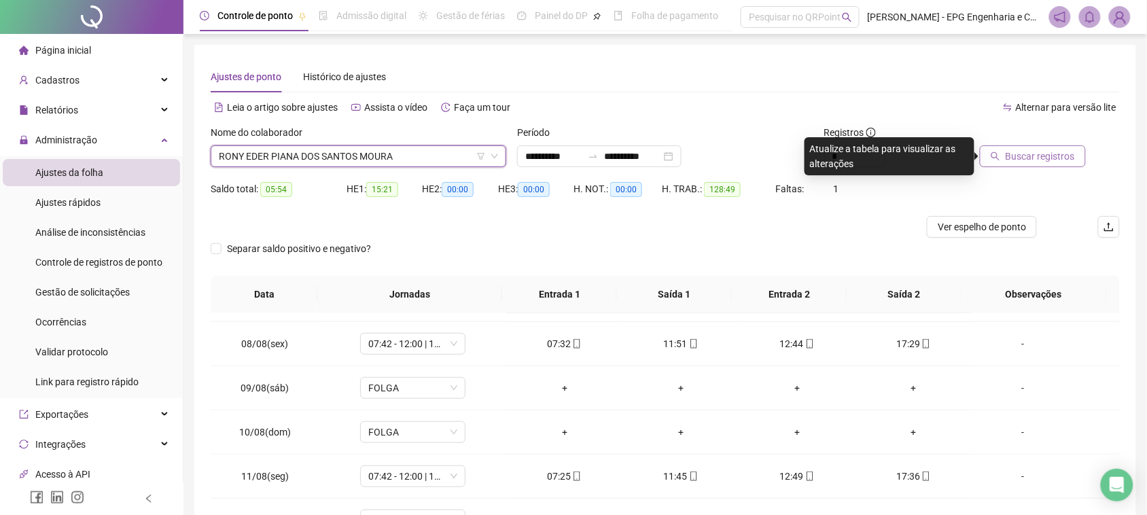
click at [1066, 153] on span "Buscar registros" at bounding box center [1040, 156] width 69 height 15
